Goal: Information Seeking & Learning: Learn about a topic

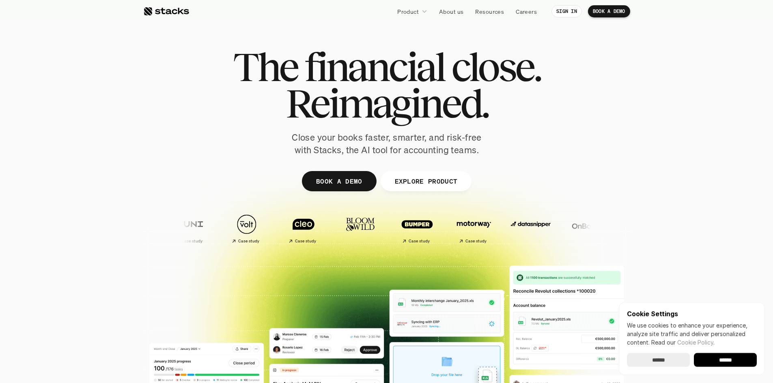
scroll to position [41, 0]
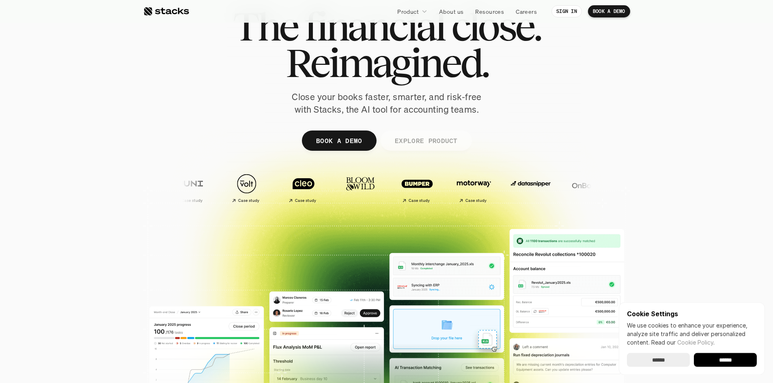
click at [453, 142] on p "EXPLORE PRODUCT" at bounding box center [425, 141] width 63 height 12
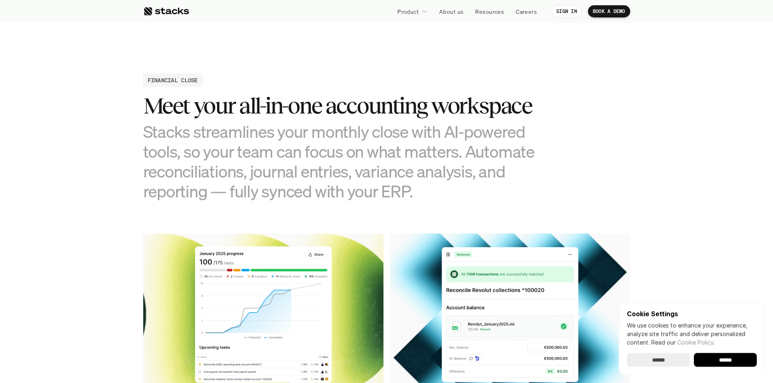
scroll to position [782, 0]
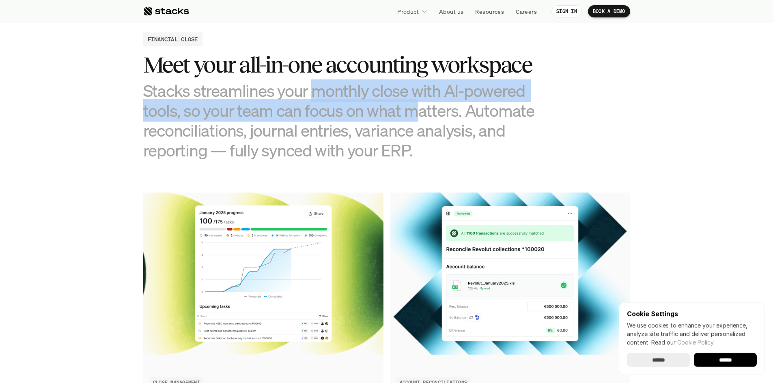
drag, startPoint x: 314, startPoint y: 94, endPoint x: 505, endPoint y: 107, distance: 191.5
click at [501, 107] on h3 "Stacks streamlines your monthly close with AI-powered tools, so your team can f…" at bounding box center [346, 121] width 406 height 80
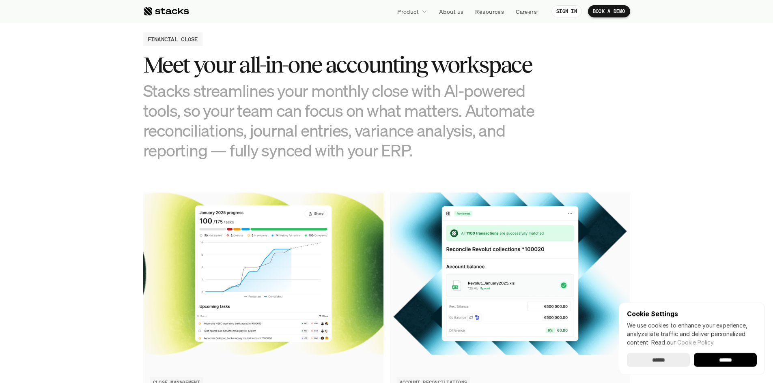
click at [508, 107] on h3 "Stacks streamlines your monthly close with AI-powered tools, so your team can f…" at bounding box center [346, 121] width 406 height 80
click at [524, 101] on h3 "Stacks streamlines your monthly close with AI-powered tools, so your team can f…" at bounding box center [346, 121] width 406 height 80
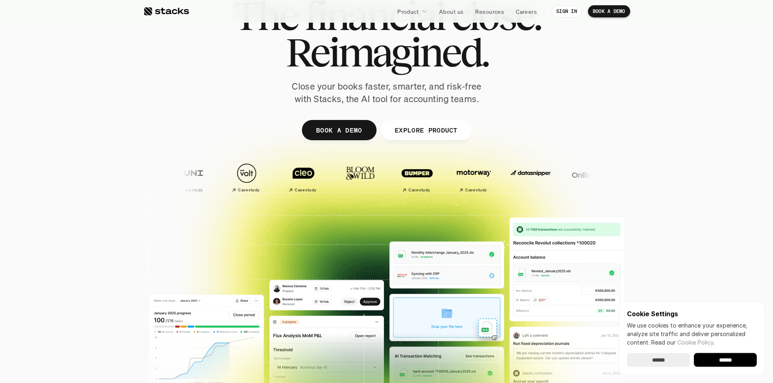
scroll to position [0, 0]
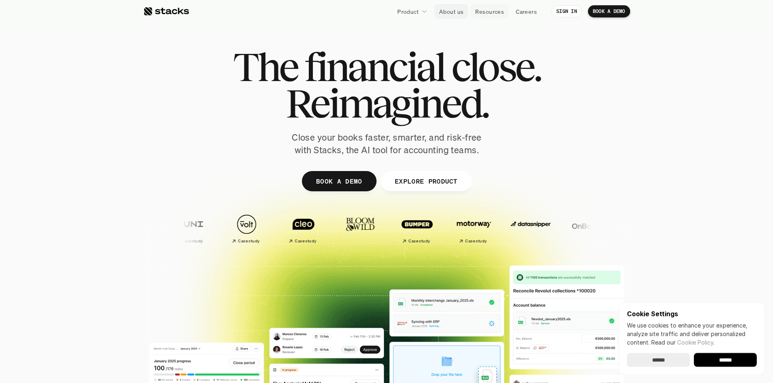
click at [459, 10] on p "About us" at bounding box center [451, 11] width 24 height 9
